Goal: Information Seeking & Learning: Learn about a topic

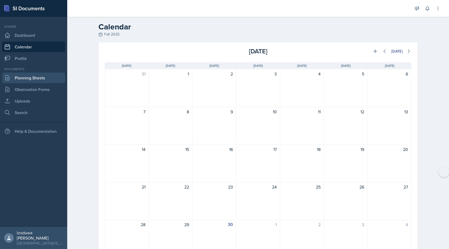
click at [26, 76] on link "Planning Sheets" at bounding box center [33, 78] width 63 height 11
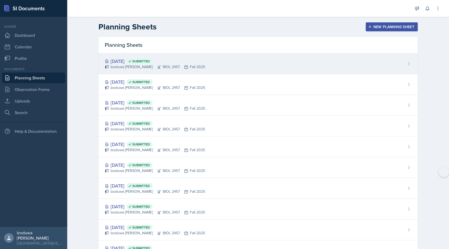
click at [130, 63] on div "[DATE] Submitted" at bounding box center [155, 61] width 100 height 7
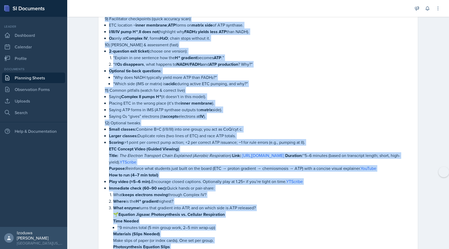
scroll to position [984, 0]
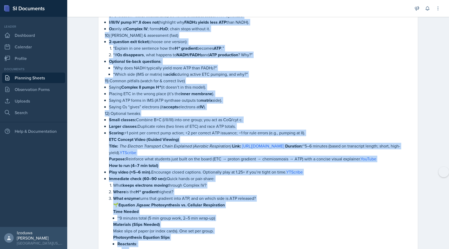
drag, startPoint x: 107, startPoint y: 133, endPoint x: 259, endPoint y: 191, distance: 163.2
copy div "loremips Dolorsitametcon: “Adipi eli Seddoeiusmodt” ( incididu utla etd magna a…"
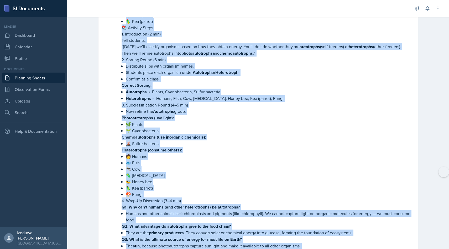
scroll to position [1622, 0]
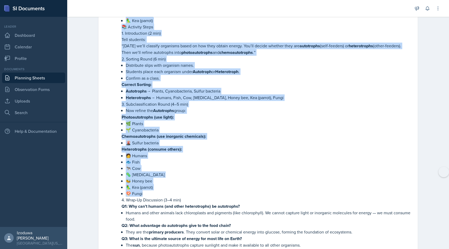
drag, startPoint x: 121, startPoint y: 33, endPoint x: 200, endPoint y: 179, distance: 165.5
copy ul "Loremipsu dol sitametconsec adipis el sed doe temporinc: Utlabore et dol mag al…"
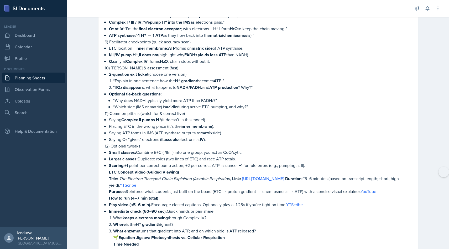
scroll to position [961, 0]
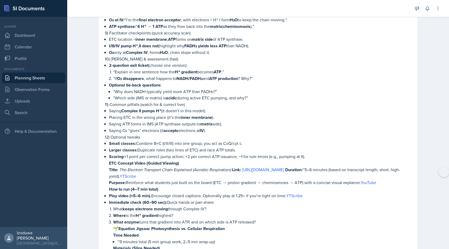
drag, startPoint x: 110, startPoint y: 153, endPoint x: 265, endPoint y: 213, distance: 166.0
copy ul "ETC Concept Video (Guided Viewing) Title: The Electron Transport Chain Explaine…"
